Goal: Navigation & Orientation: Go to known website

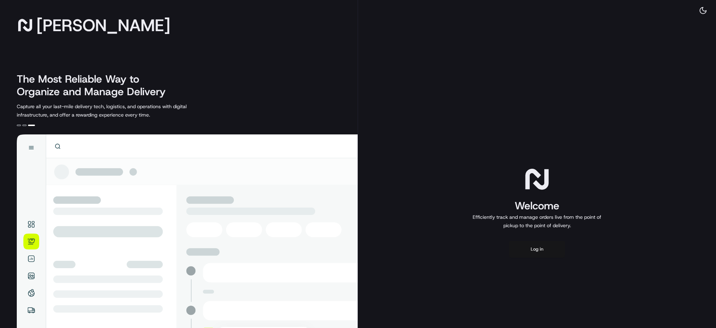
drag, startPoint x: 541, startPoint y: 248, endPoint x: 529, endPoint y: 246, distance: 12.3
click at [529, 246] on button "Log in" at bounding box center [537, 249] width 56 height 17
